Goal: Use online tool/utility: Utilize a website feature to perform a specific function

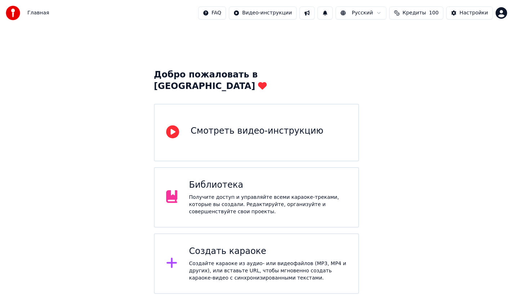
click at [294, 246] on div "Создать караоке" at bounding box center [268, 252] width 158 height 12
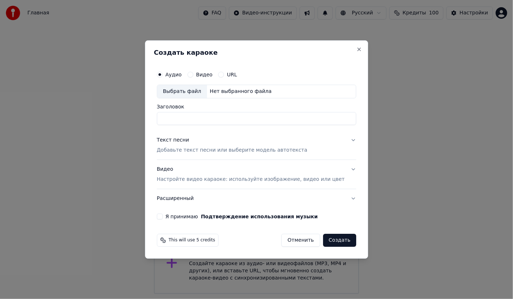
click at [296, 240] on button "Отменить" at bounding box center [300, 240] width 39 height 13
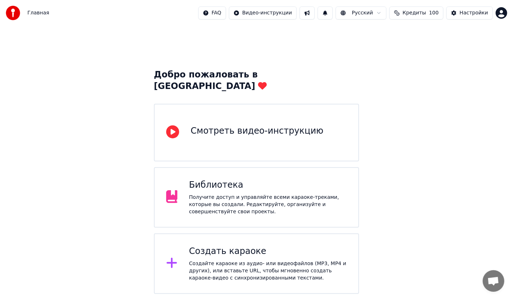
click at [268, 181] on div "Библиотека Получите доступ и управляйте всеми караоке-треками, которые вы созда…" at bounding box center [268, 197] width 158 height 36
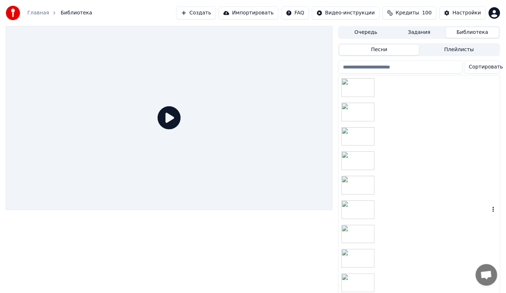
click at [436, 206] on div at bounding box center [419, 209] width 161 height 24
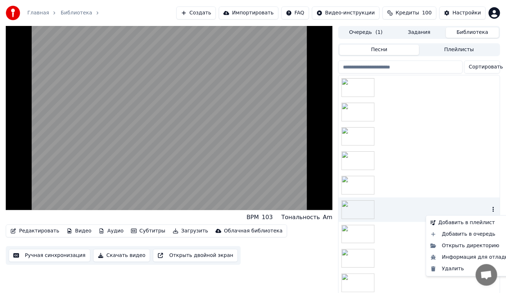
click at [493, 209] on icon "button" at bounding box center [493, 209] width 1 height 5
click at [464, 247] on div "Открыть директорию" at bounding box center [471, 246] width 87 height 12
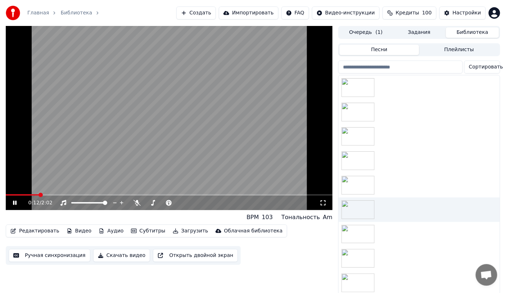
click at [15, 202] on icon at bounding box center [15, 203] width 4 height 4
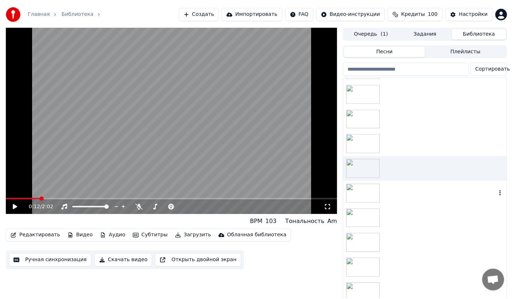
scroll to position [36, 0]
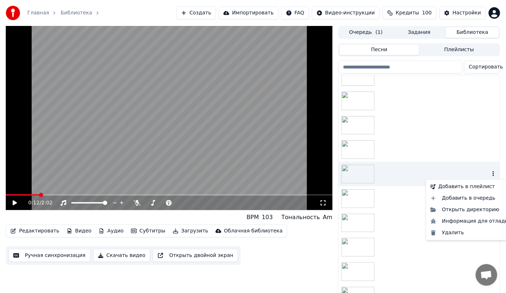
click at [490, 173] on icon "button" at bounding box center [493, 174] width 7 height 6
click at [455, 207] on div "Открыть директорию" at bounding box center [471, 210] width 87 height 12
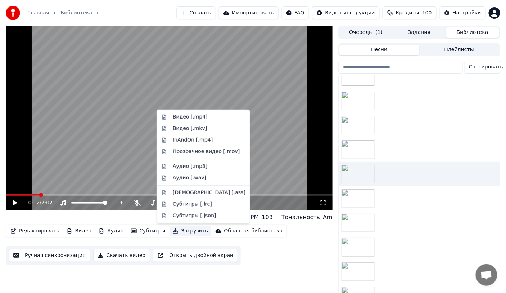
click at [175, 228] on button "Загрузить" at bounding box center [190, 231] width 41 height 10
click at [191, 117] on div "Видео [.mp4]" at bounding box center [190, 116] width 35 height 7
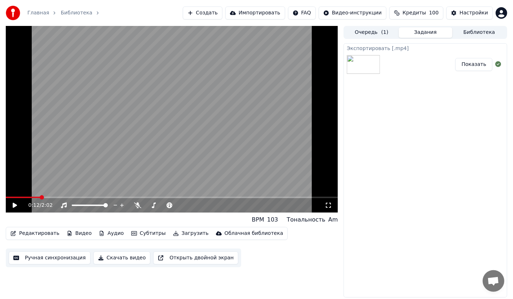
click at [474, 64] on button "Показать" at bounding box center [473, 64] width 37 height 13
click at [475, 64] on button "Показать" at bounding box center [473, 64] width 37 height 13
click at [409, 104] on div "Экспортировать [.mp4] Показать" at bounding box center [425, 170] width 164 height 254
